Goal: Find specific page/section: Find specific page/section

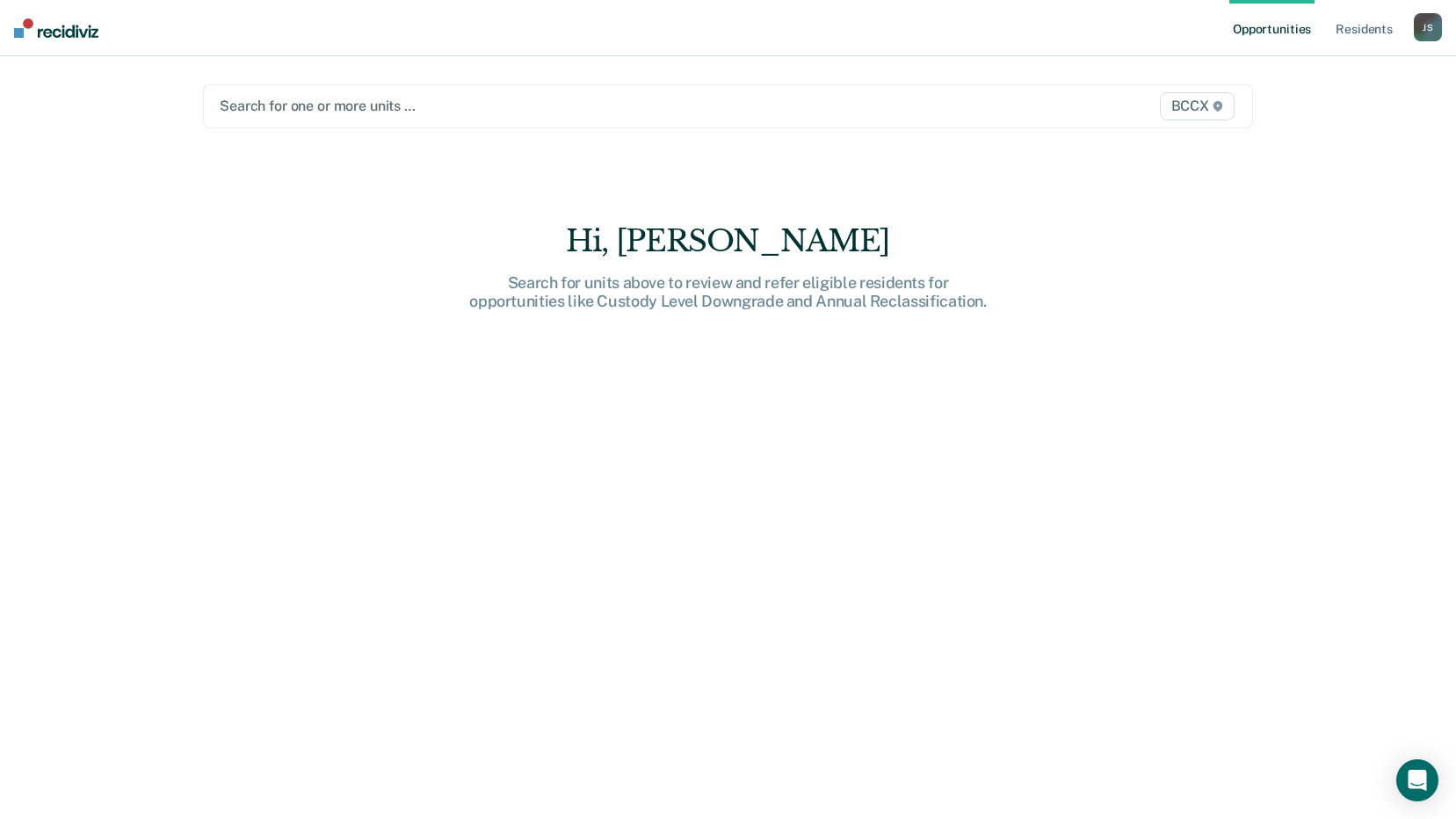
click at [658, 118] on div "Search for one or more units … BCCX" at bounding box center [728, 106] width 1049 height 44
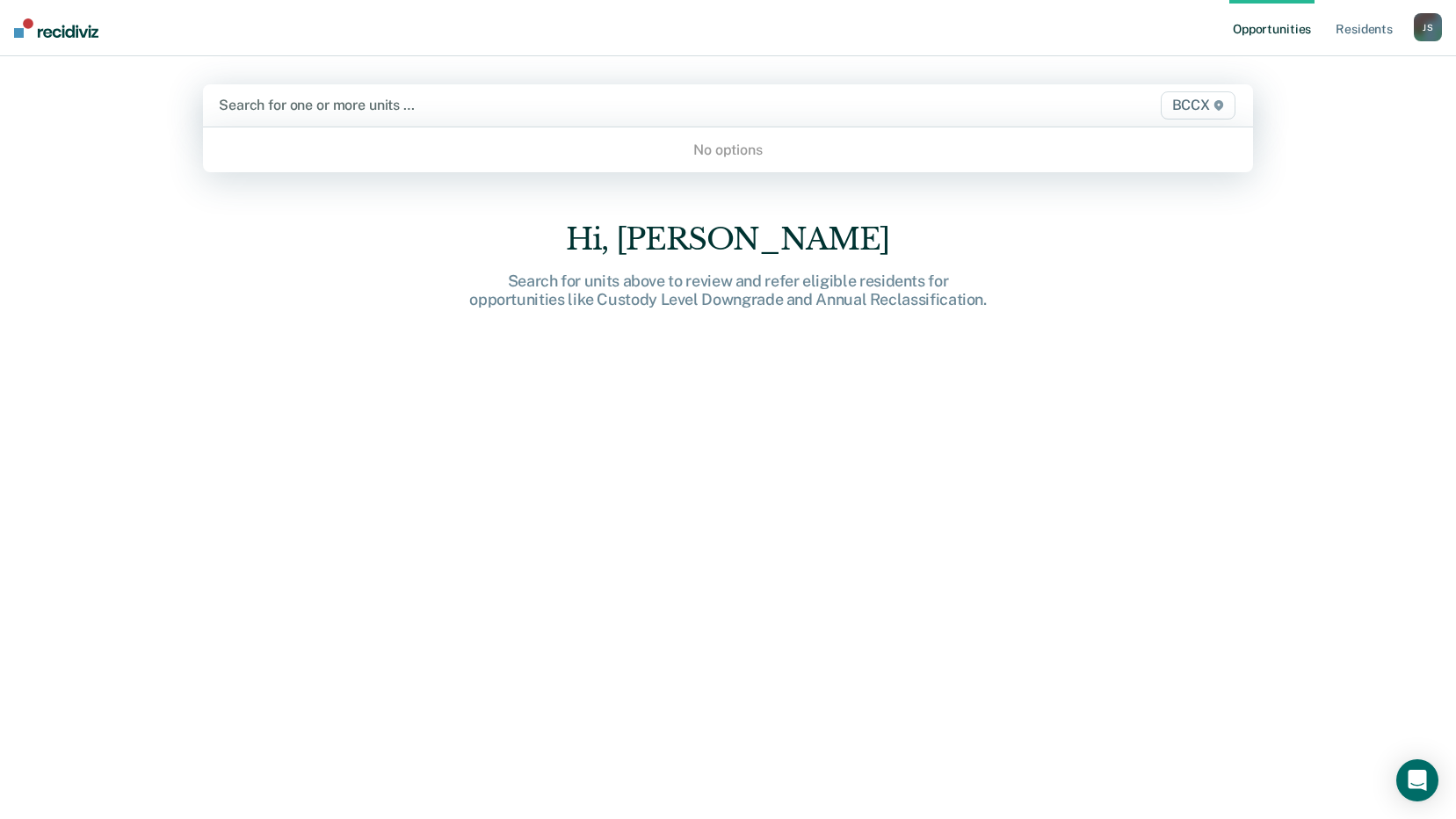
click at [935, 115] on div "BCCX" at bounding box center [1085, 105] width 306 height 29
click at [530, 104] on div at bounding box center [574, 104] width 712 height 21
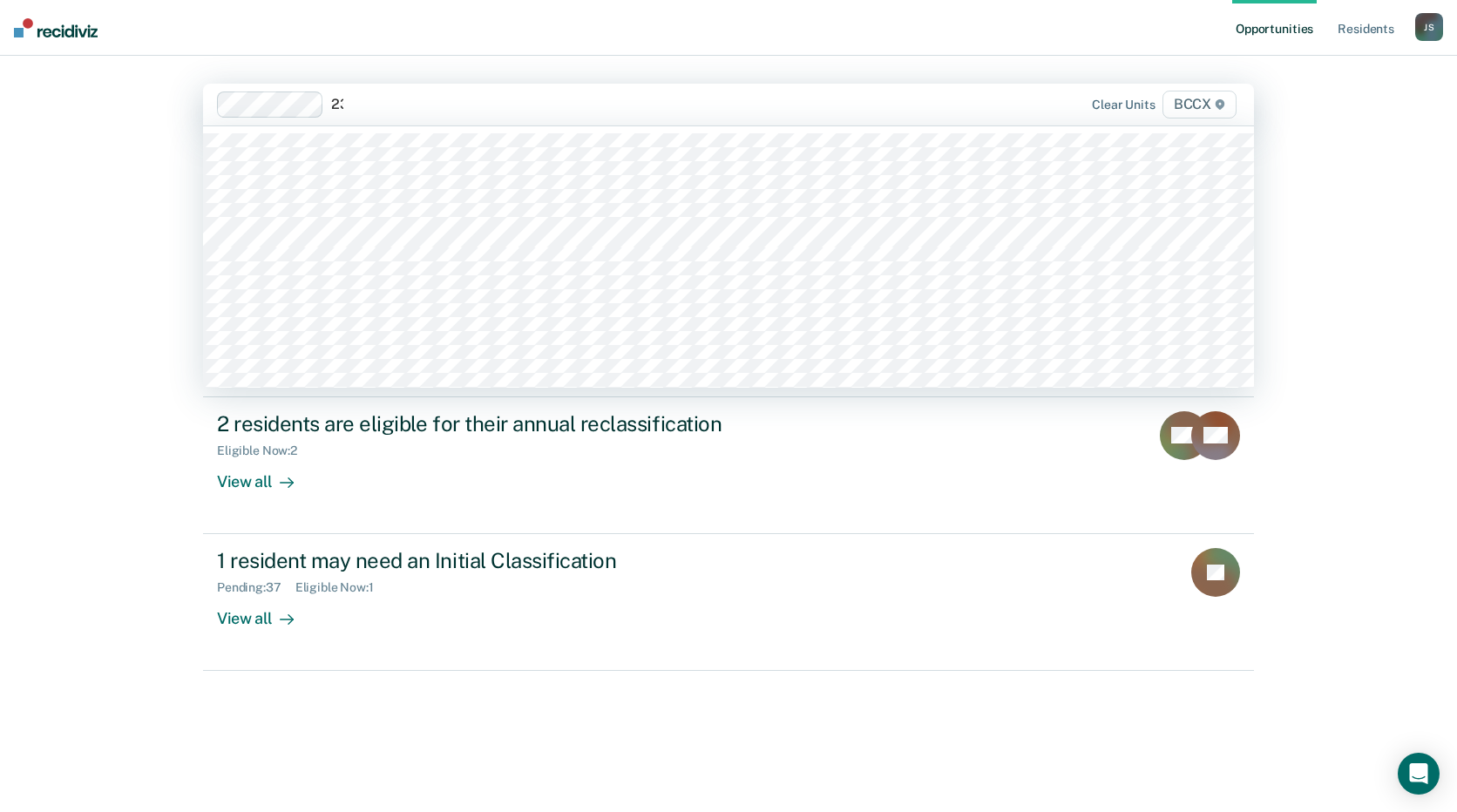
type input "2"
click at [107, 424] on div "Opportunities Resident s [PERSON_NAME] [PERSON_NAME] Profile How it works Log O…" at bounding box center [728, 406] width 1457 height 812
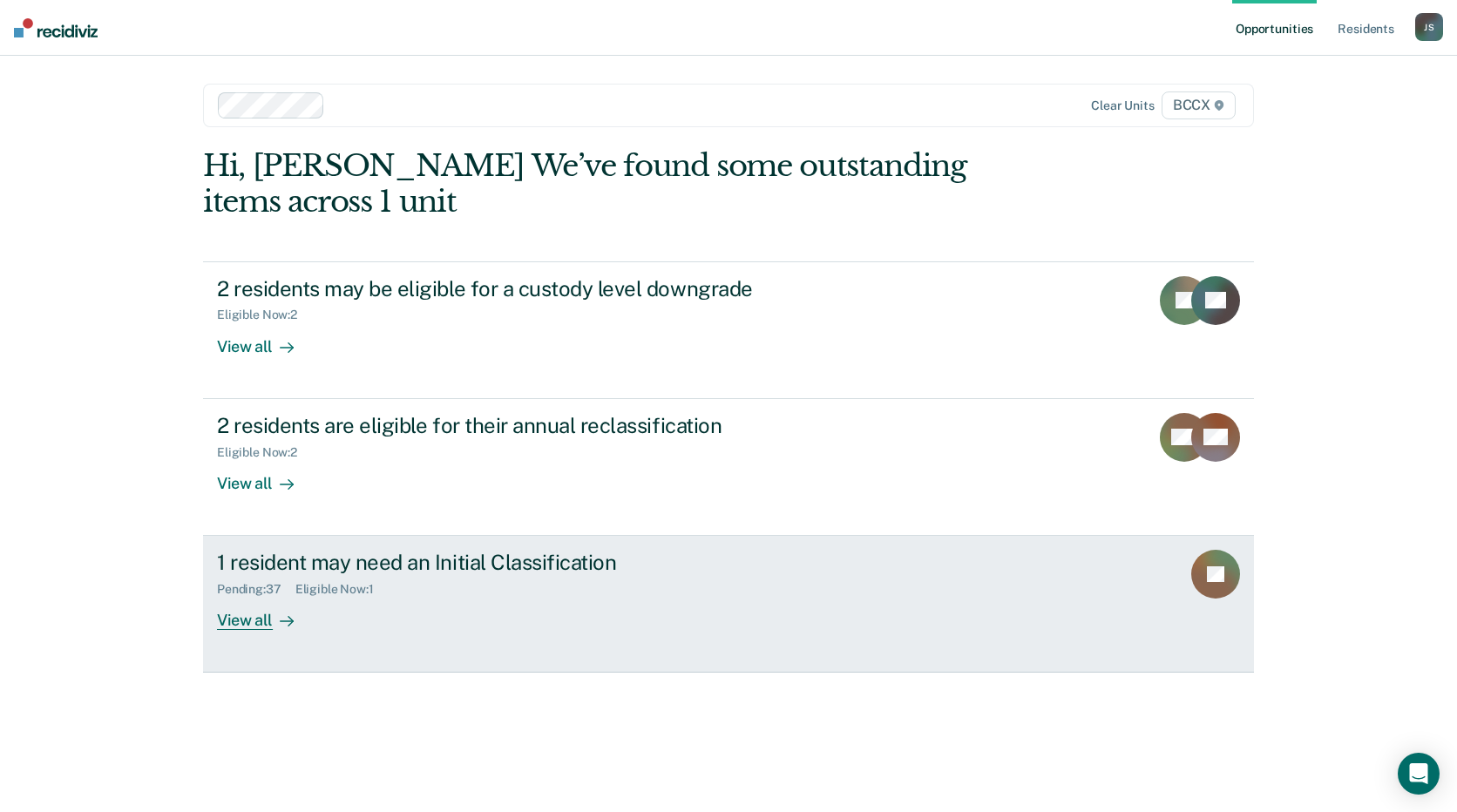
click at [398, 639] on link "1 resident may need an Initial Classification Pending : 37 Eligible Now : 1 Vie…" at bounding box center [728, 604] width 1051 height 137
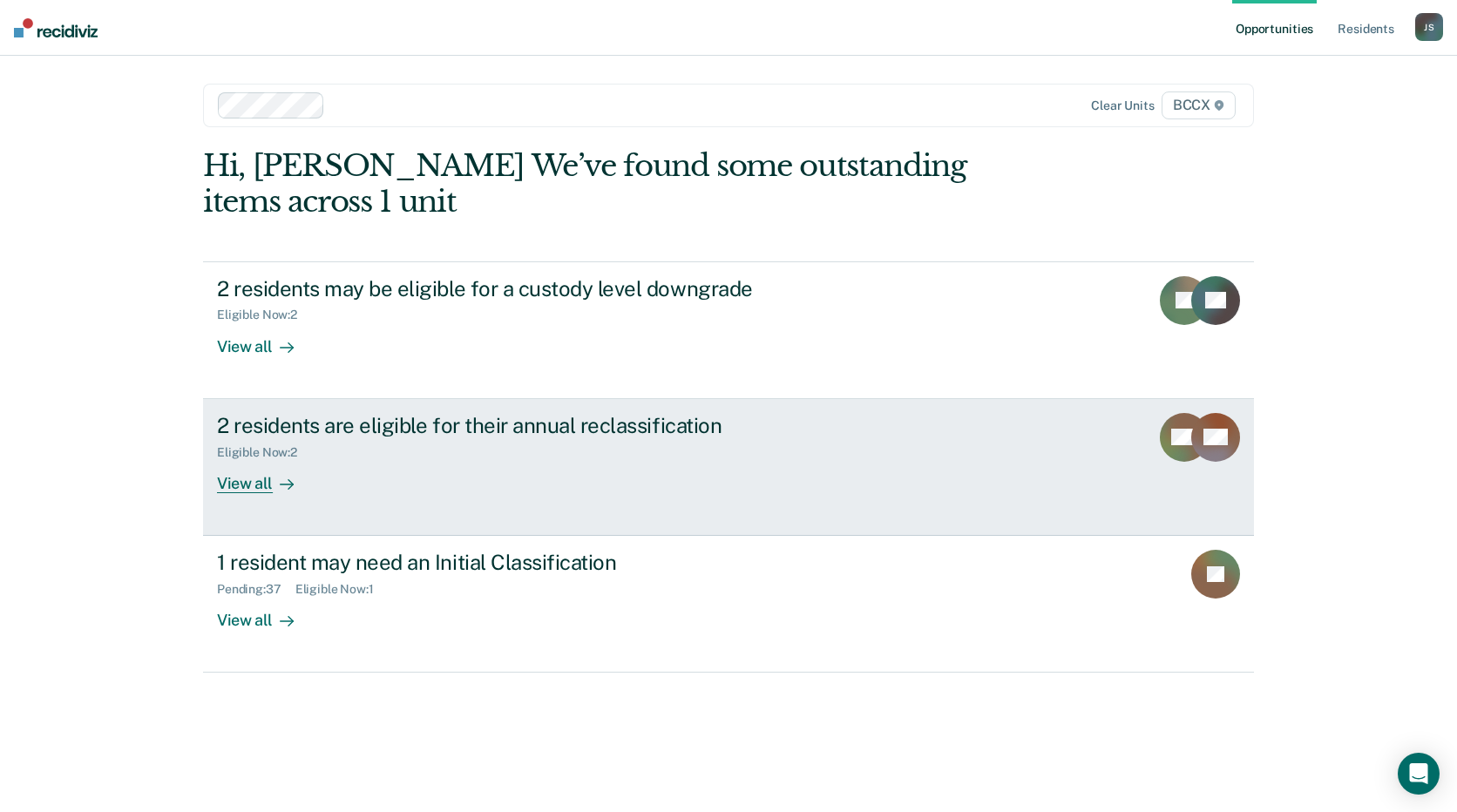
click at [524, 481] on div "2 residents are eligible for their annual reclassification Eligible Now : 2 Vie…" at bounding box center [543, 453] width 653 height 80
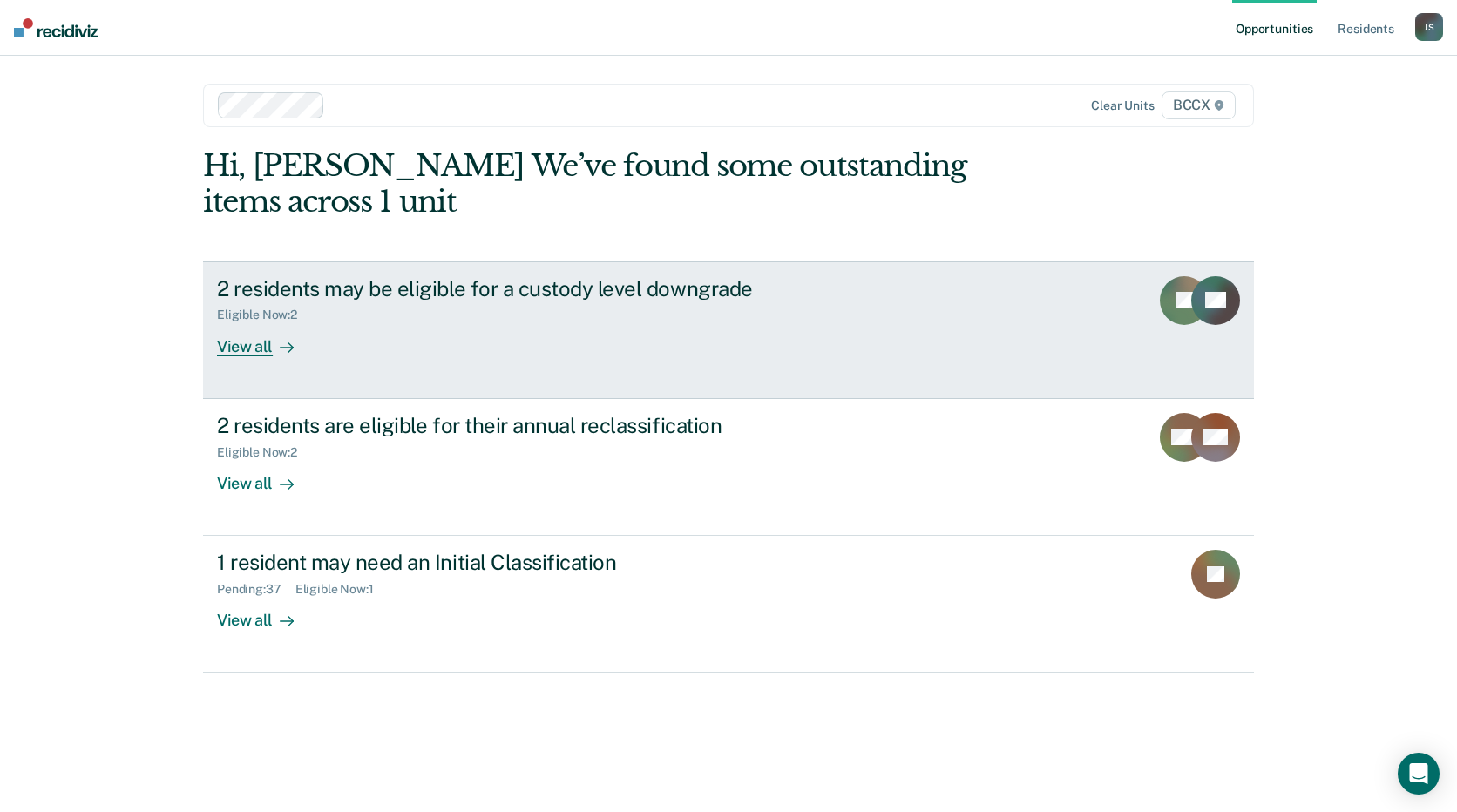
click at [516, 348] on div "2 residents may be eligible for a custody level downgrade Eligible Now : 2 View…" at bounding box center [543, 316] width 653 height 80
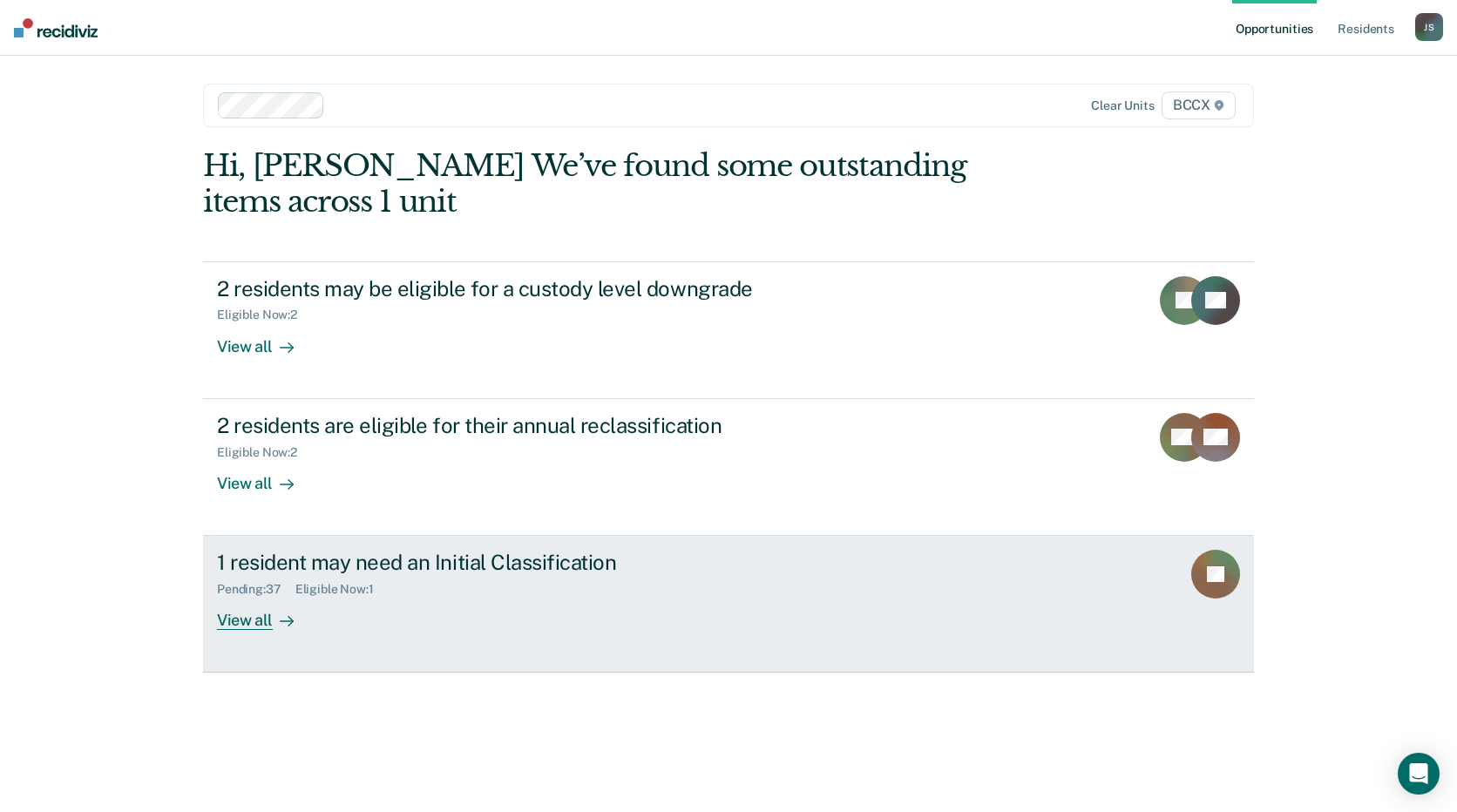
click at [562, 595] on div "Pending : 37 Eligible Now : 1" at bounding box center [522, 586] width 611 height 21
